Goal: Navigation & Orientation: Understand site structure

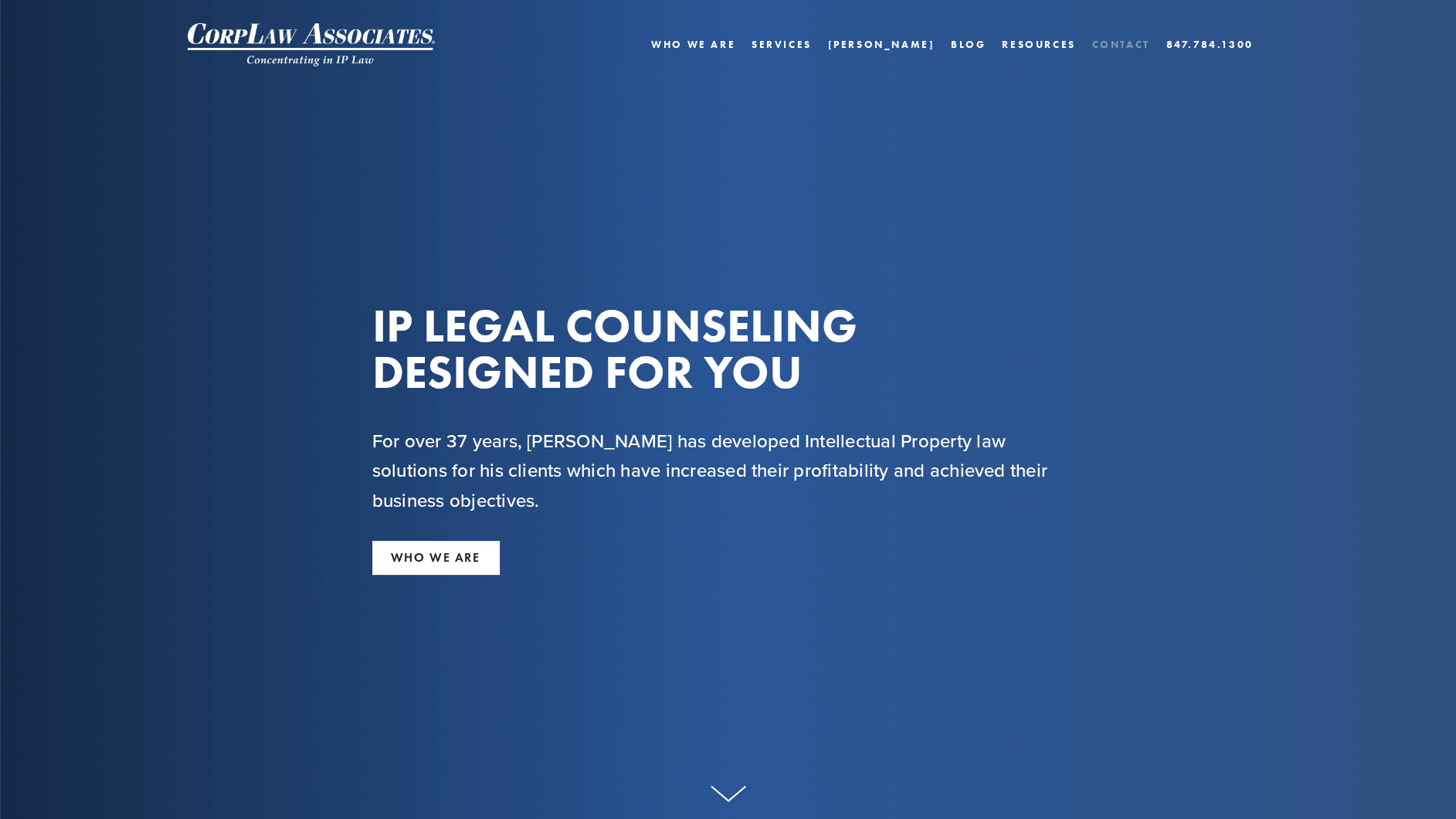
click at [1104, 46] on link "Contact" at bounding box center [1120, 44] width 58 height 22
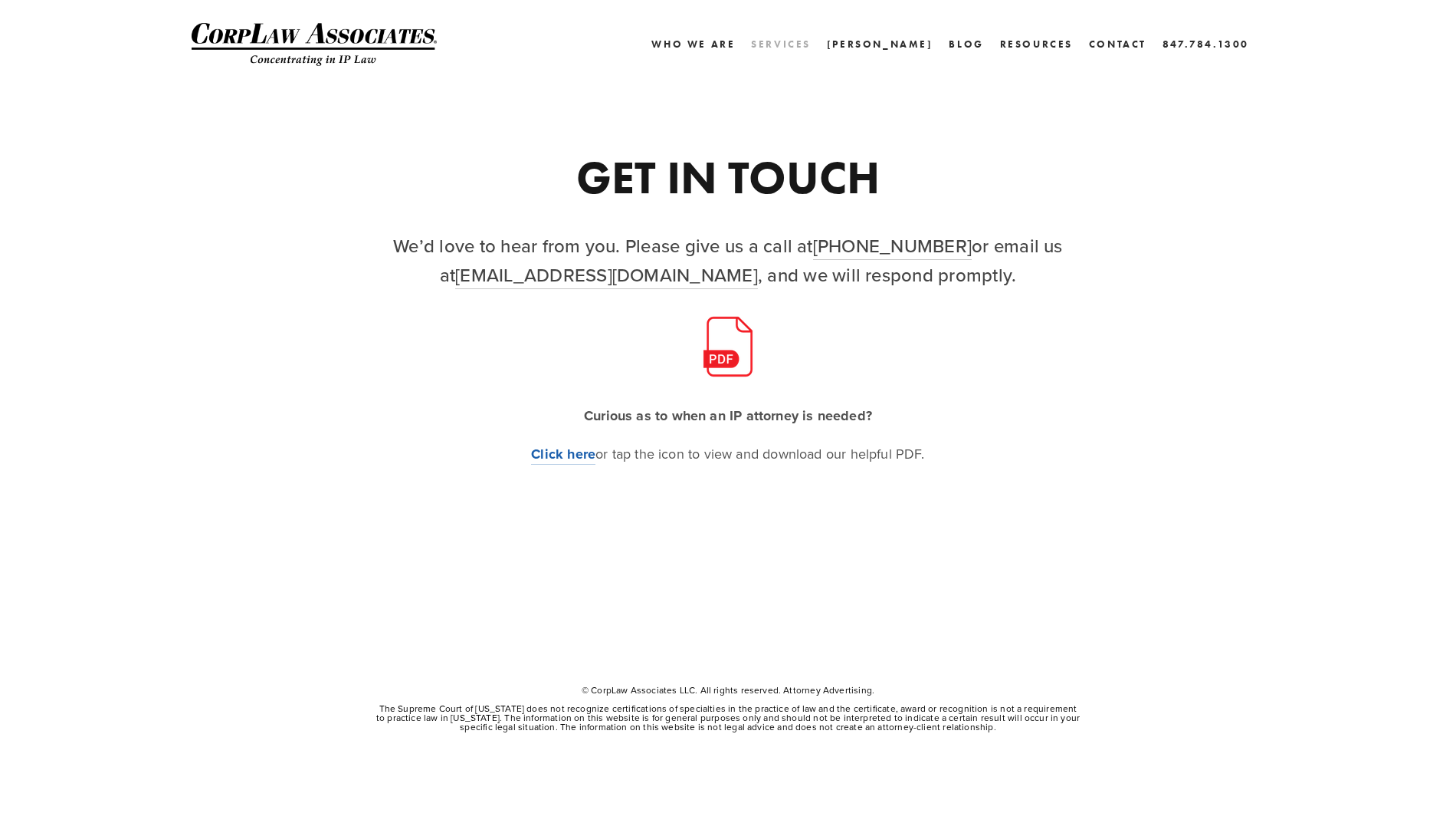
click at [811, 42] on link "Services" at bounding box center [781, 44] width 60 height 22
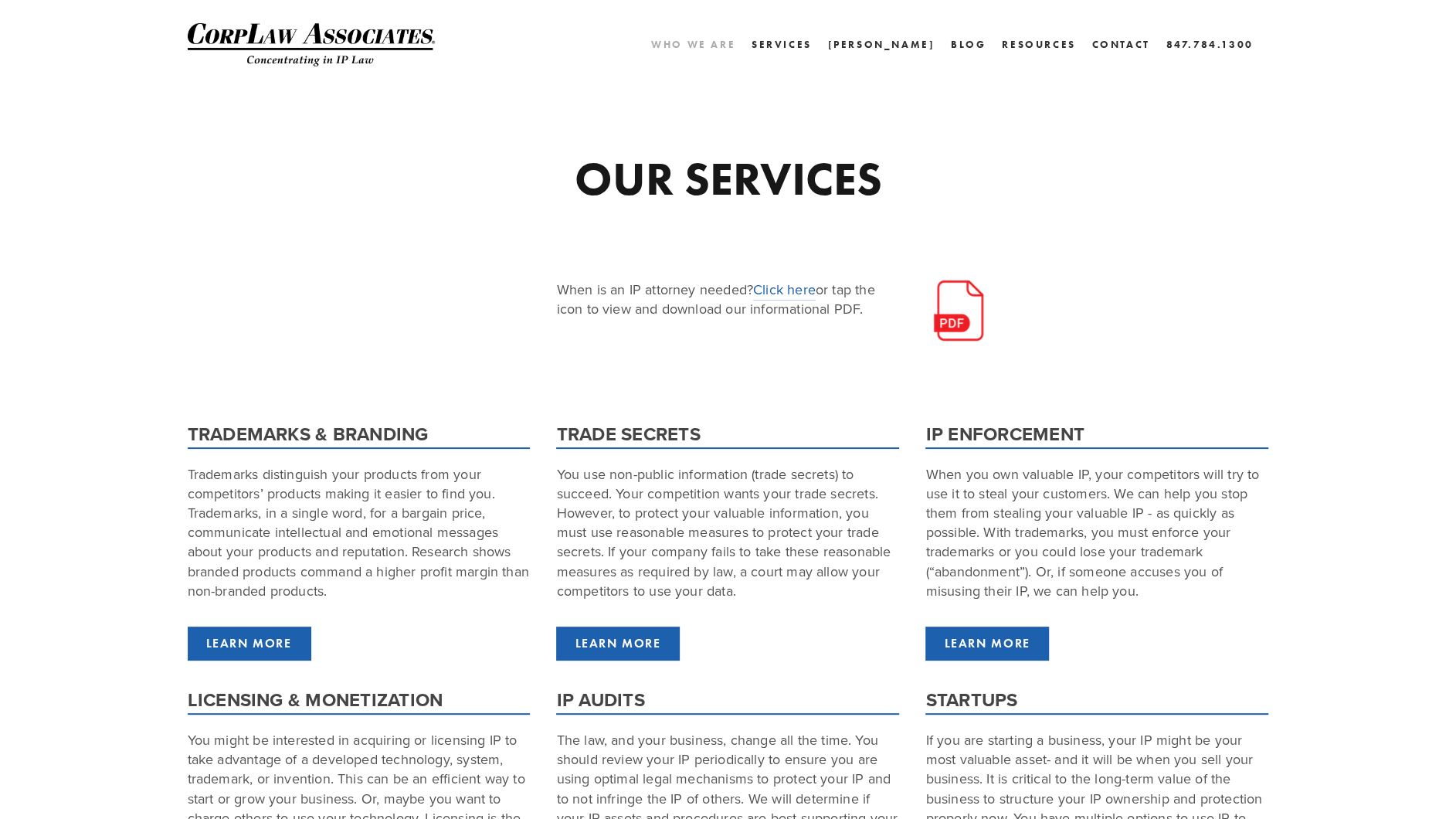
click at [726, 43] on link "Who We Are" at bounding box center [693, 44] width 84 height 22
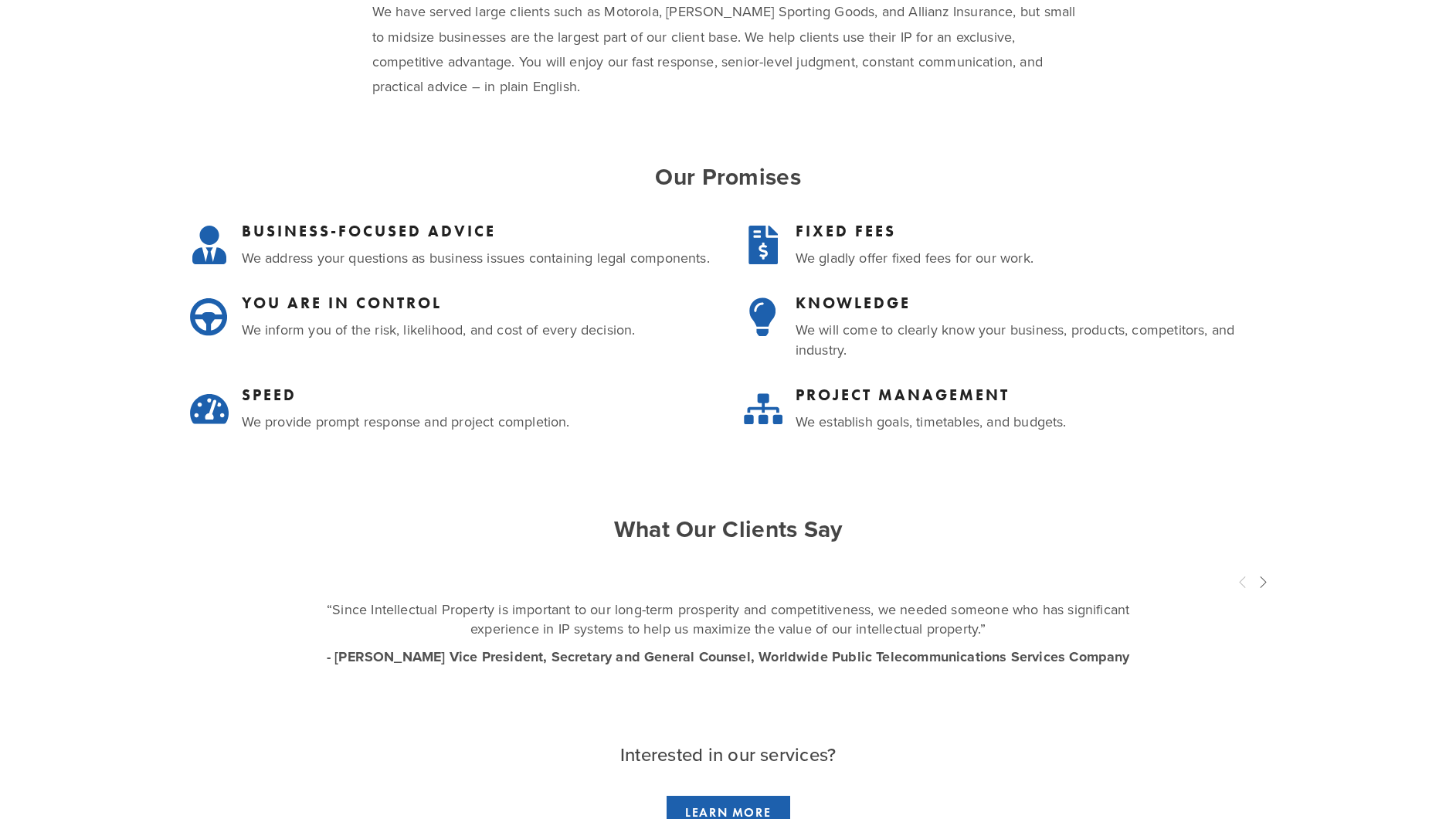
scroll to position [102, 0]
